Goal: Find specific page/section: Find specific page/section

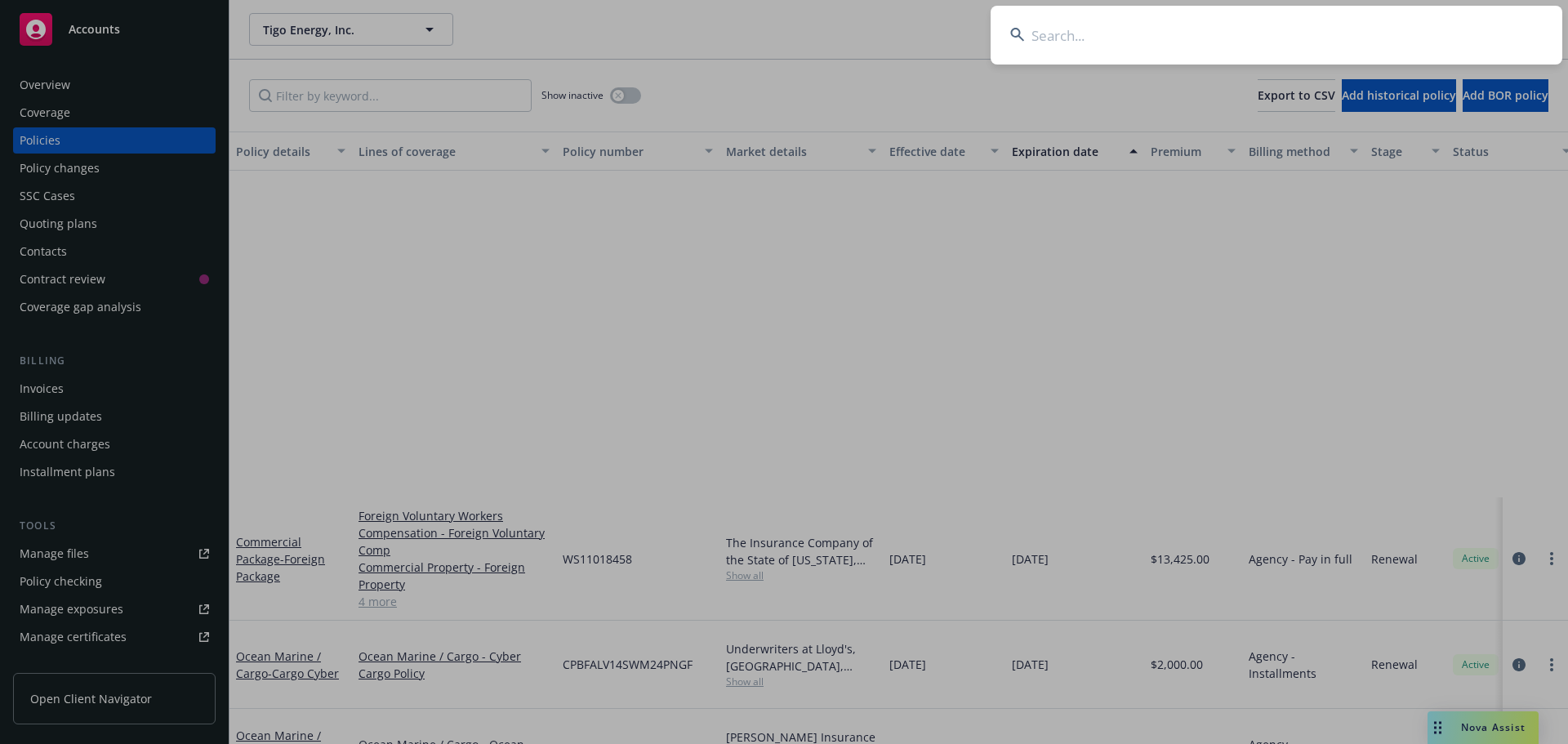
scroll to position [409, 0]
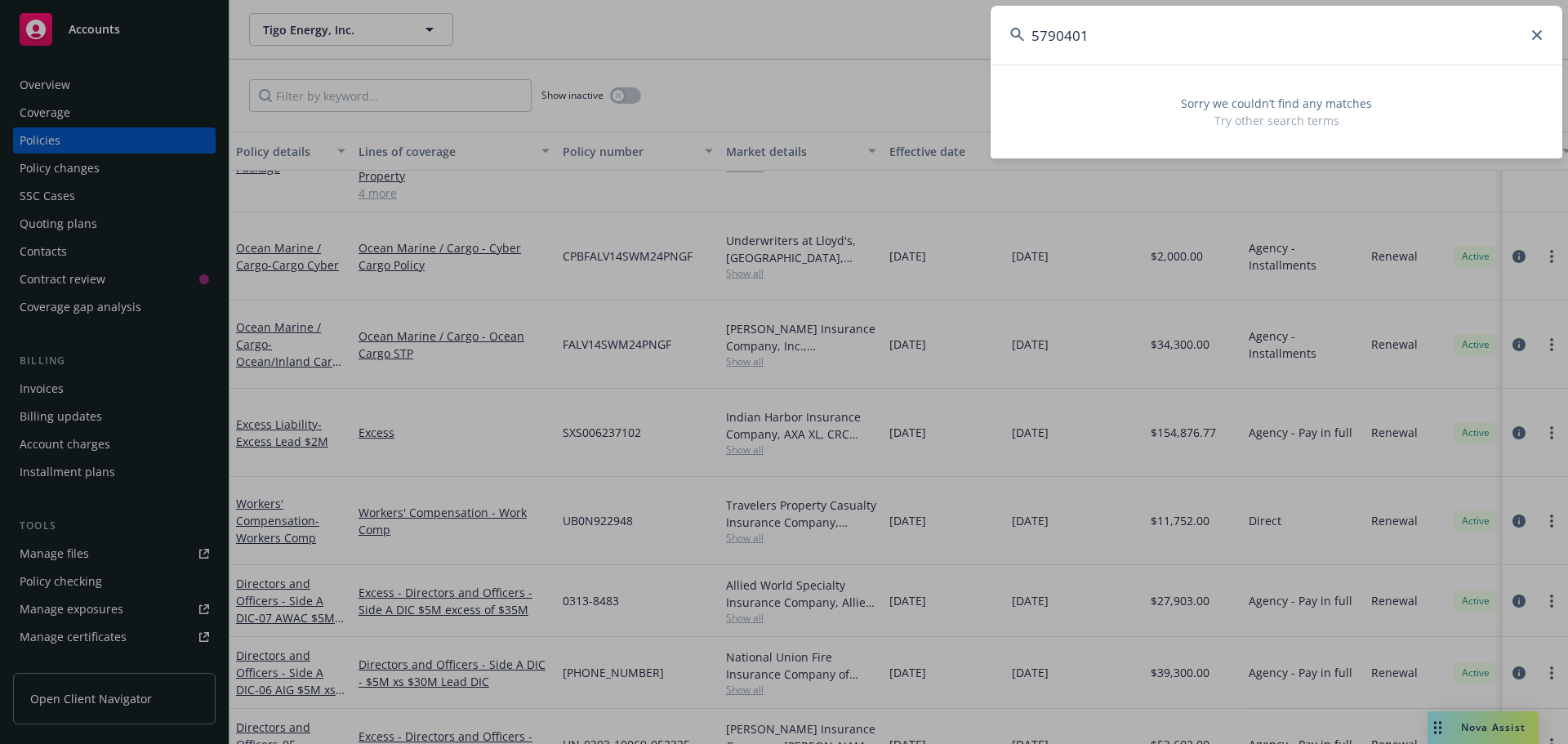
click at [1057, 33] on input "5790401" at bounding box center [1276, 35] width 571 height 59
click at [1107, 38] on input "5790401" at bounding box center [1276, 35] width 571 height 59
click at [1051, 35] on input "5790401" at bounding box center [1276, 35] width 571 height 59
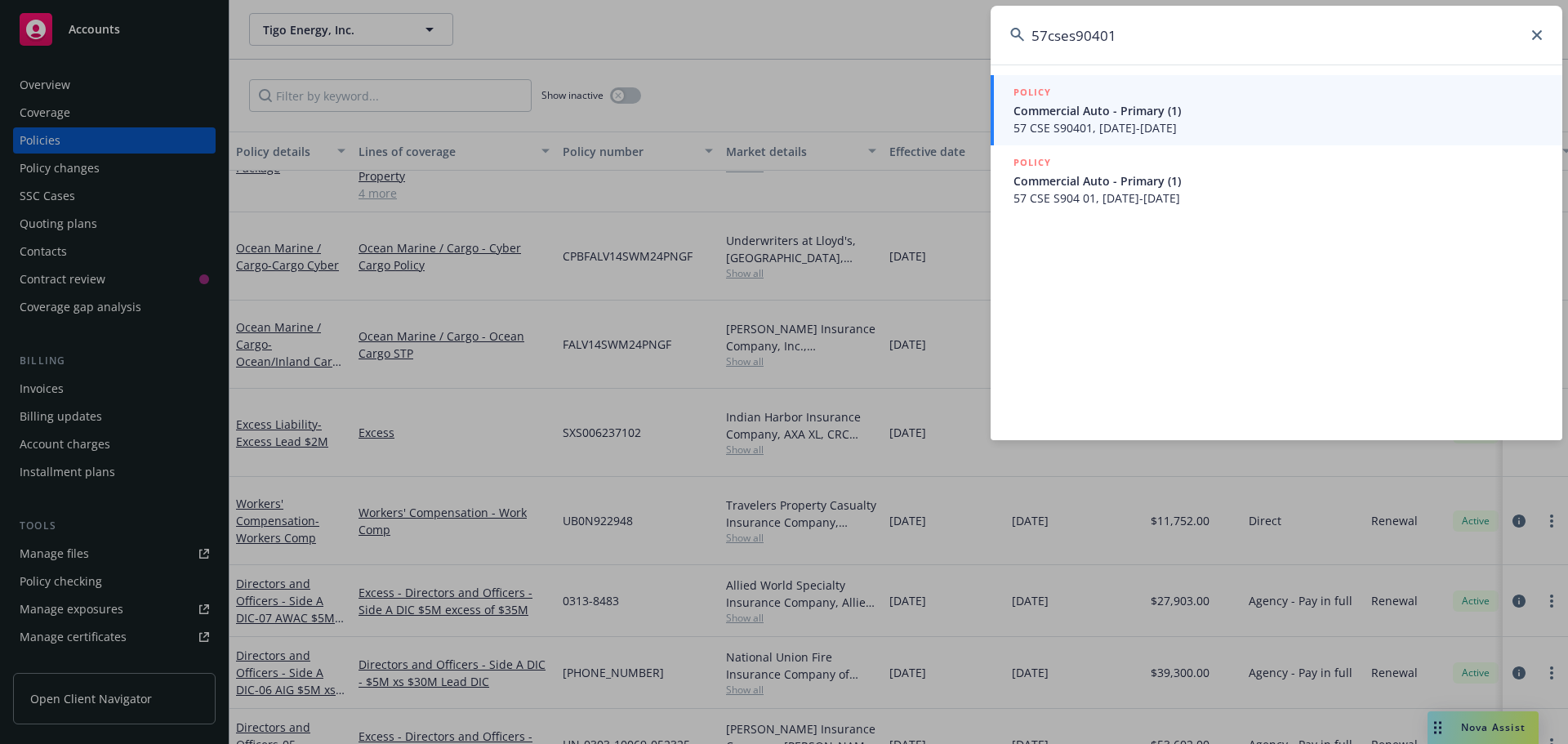
type input "57cses90401"
click at [1095, 102] on div "POLICY" at bounding box center [1278, 93] width 530 height 18
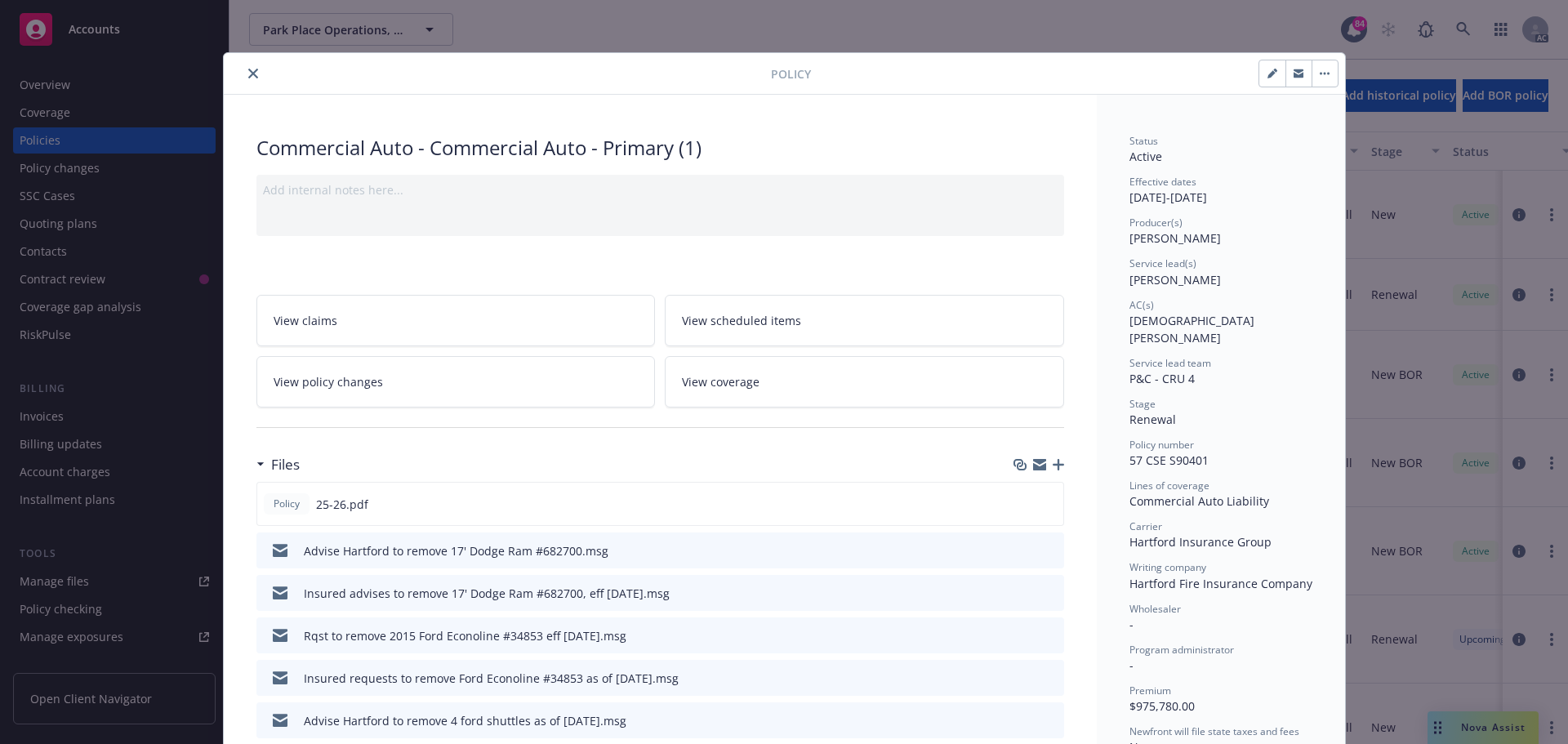
click at [248, 69] on icon "close" at bounding box center [253, 74] width 10 height 10
